Goal: Browse casually: Explore the website without a specific task or goal

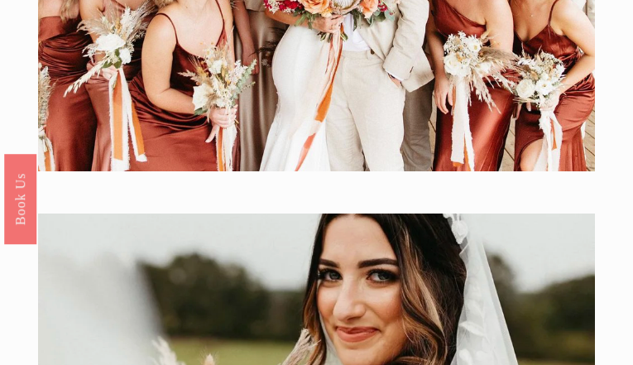
scroll to position [3631, 0]
